Goal: Task Accomplishment & Management: Complete application form

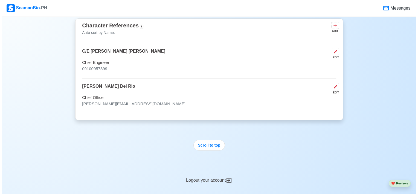
scroll to position [1011, 0]
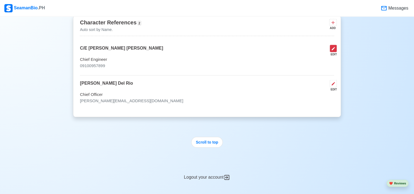
click at [333, 49] on icon at bounding box center [333, 48] width 4 height 4
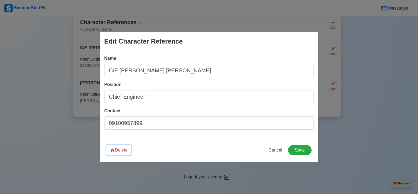
click at [115, 148] on button "Delete" at bounding box center [118, 150] width 25 height 10
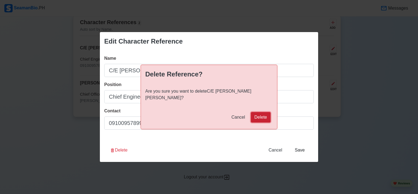
click at [263, 112] on button "Delete" at bounding box center [261, 117] width 20 height 10
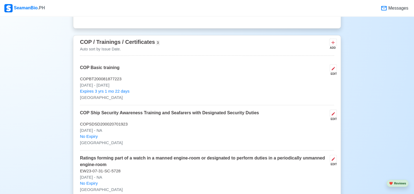
scroll to position [655, 0]
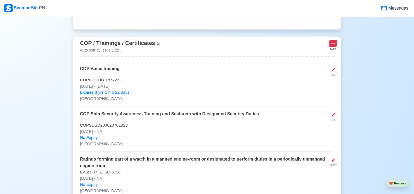
click at [331, 46] on icon at bounding box center [332, 43] width 5 height 5
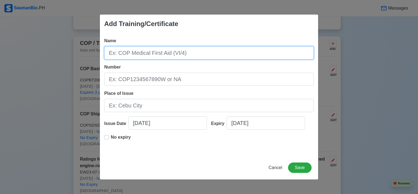
click at [128, 53] on input "Name" at bounding box center [208, 52] width 209 height 13
type input "Survival Craft and Rescue Boats other than Fast Rescue Boats"
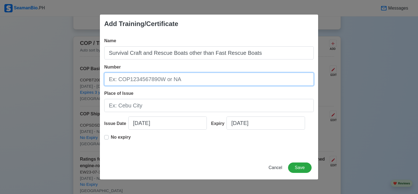
click at [140, 82] on input "Number" at bounding box center [208, 78] width 209 height 13
type input "25-602-038-70711"
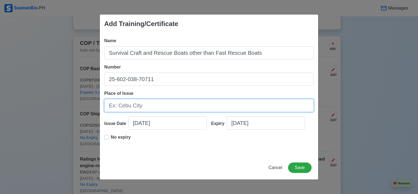
click at [145, 103] on input "Place of Issue" at bounding box center [208, 105] width 209 height 13
type input "[GEOGRAPHIC_DATA]"
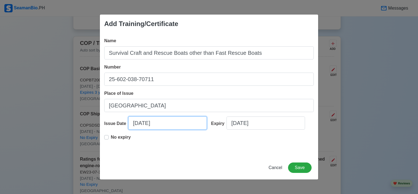
click at [147, 122] on input "[DATE]" at bounding box center [167, 122] width 78 height 13
select select "****"
select select "*********"
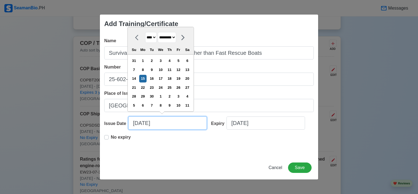
click at [146, 122] on input "[DATE]" at bounding box center [167, 122] width 78 height 13
type input "[DATE]"
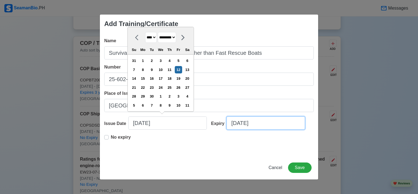
select select "****"
select select "*********"
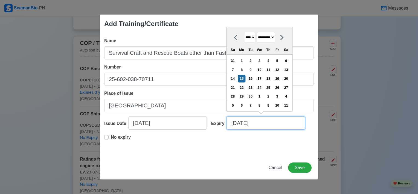
click at [267, 125] on input "[DATE]" at bounding box center [265, 122] width 78 height 13
type input "[DATE]"
select select "****"
type input "09/15/2"
select select "****"
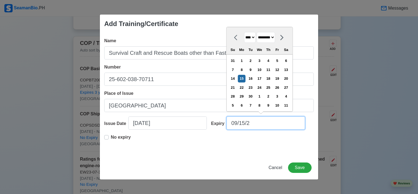
type input "09/15/"
select select "****"
type input "0"
select select "****"
select select "*******"
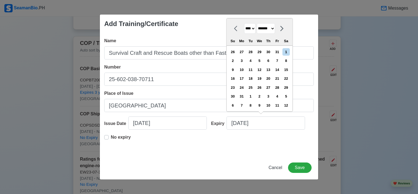
click at [111, 135] on label "No expiry" at bounding box center [121, 139] width 20 height 11
type input "[DATE]"
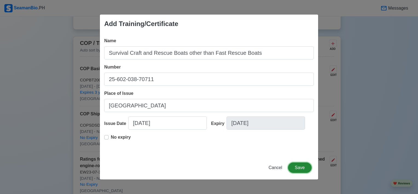
click at [300, 166] on button "Save" at bounding box center [300, 167] width 24 height 10
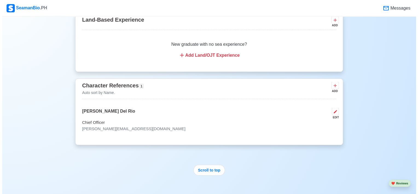
scroll to position [1011, 0]
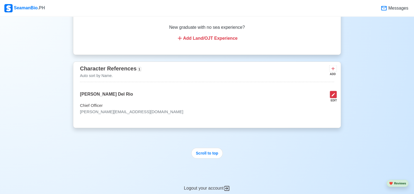
click at [335, 95] on button at bounding box center [332, 93] width 7 height 7
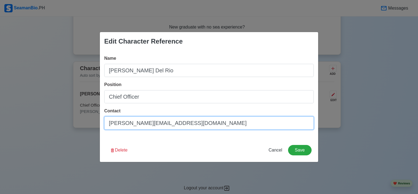
click at [189, 125] on input "[PERSON_NAME][EMAIL_ADDRESS][DOMAIN_NAME]" at bounding box center [208, 122] width 209 height 13
type input "[PERSON_NAME][EMAIL_ADDRESS][DOMAIN_NAME] / 09255795258"
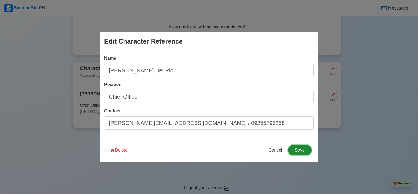
click at [306, 150] on button "Save" at bounding box center [300, 150] width 24 height 10
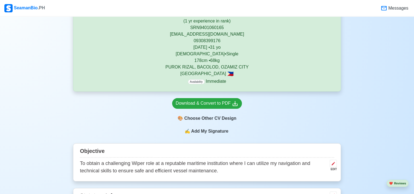
scroll to position [109, 0]
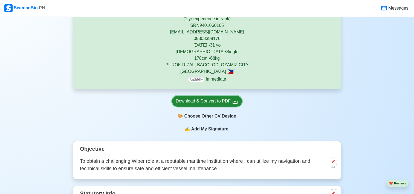
click at [213, 104] on div "Download & Convert to PDF" at bounding box center [206, 101] width 63 height 7
click at [207, 116] on div "🎨 Choose Other CV Design" at bounding box center [207, 116] width 70 height 10
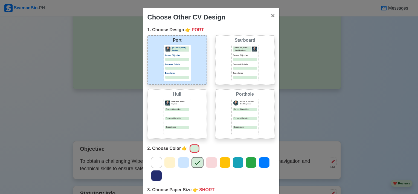
click at [157, 161] on icon at bounding box center [156, 162] width 8 height 8
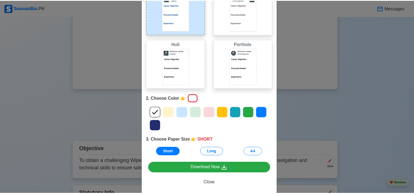
scroll to position [55, 0]
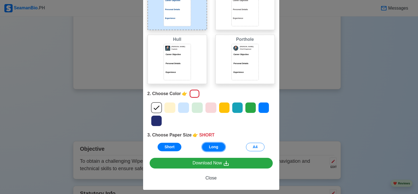
click at [213, 148] on button "Long" at bounding box center [213, 146] width 23 height 8
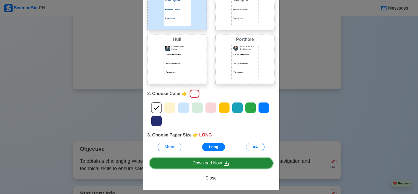
click at [217, 162] on div "Download Now" at bounding box center [210, 162] width 37 height 7
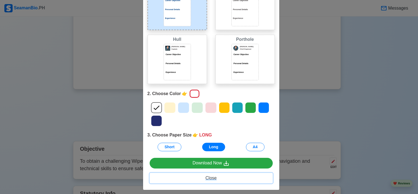
click at [209, 175] on span "Close" at bounding box center [210, 177] width 11 height 5
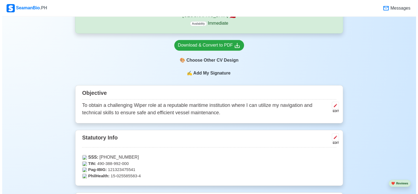
scroll to position [164, 0]
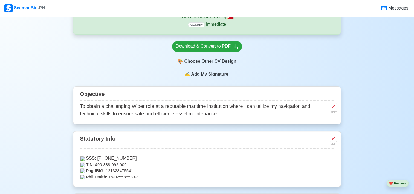
click at [208, 75] on span "Add My Signature" at bounding box center [209, 74] width 39 height 7
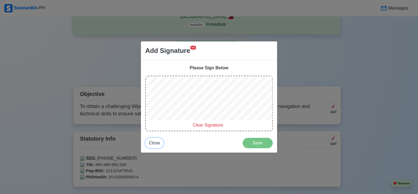
click at [157, 145] on button "Close" at bounding box center [154, 142] width 18 height 10
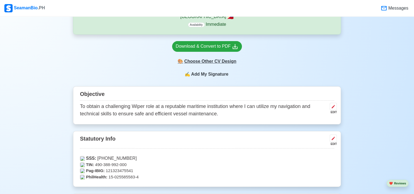
click at [214, 62] on div "🎨 Choose Other CV Design" at bounding box center [207, 61] width 70 height 10
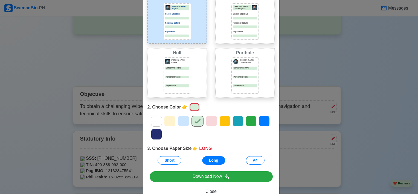
scroll to position [58, 0]
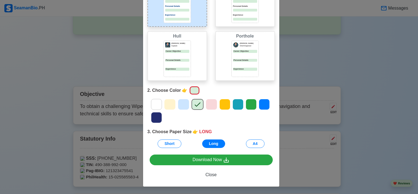
click at [154, 100] on icon at bounding box center [156, 104] width 8 height 8
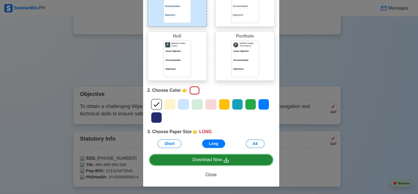
click at [213, 160] on div "Download Now" at bounding box center [210, 159] width 37 height 7
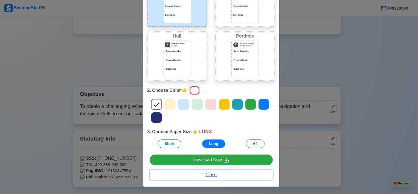
drag, startPoint x: 212, startPoint y: 176, endPoint x: 126, endPoint y: 2, distance: 194.1
click at [212, 176] on span "Close" at bounding box center [210, 174] width 11 height 5
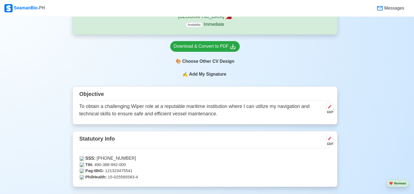
scroll to position [0, 0]
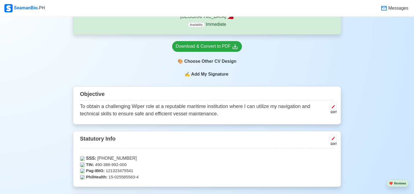
click at [207, 77] on span "Add My Signature" at bounding box center [209, 74] width 39 height 7
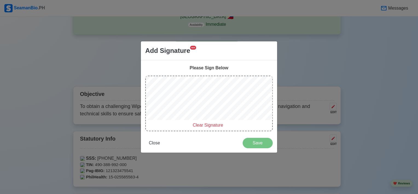
click at [308, 57] on div "Add Signature NEW Please Sign Below Clear Signature Close Save" at bounding box center [209, 97] width 418 height 194
click at [154, 139] on button "Close" at bounding box center [154, 142] width 18 height 10
